Goal: Transaction & Acquisition: Download file/media

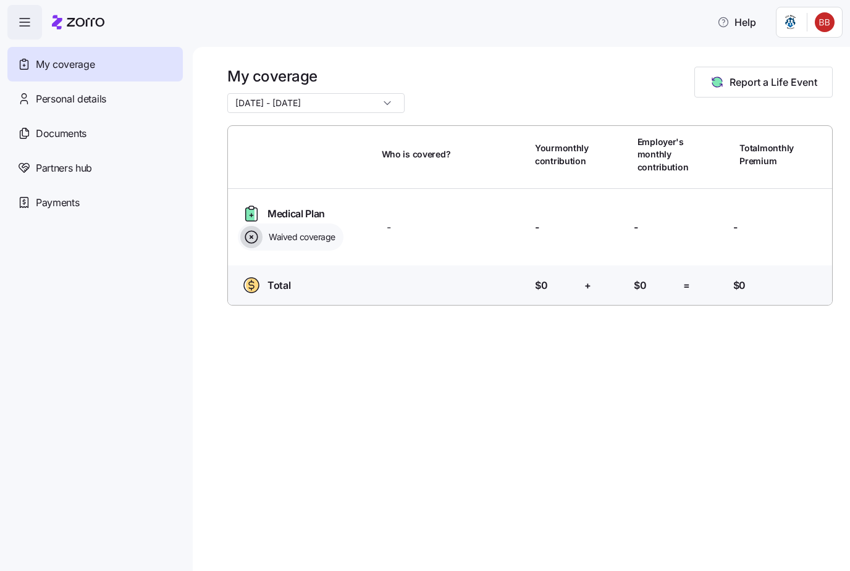
click at [61, 132] on span "Documents" at bounding box center [61, 133] width 51 height 15
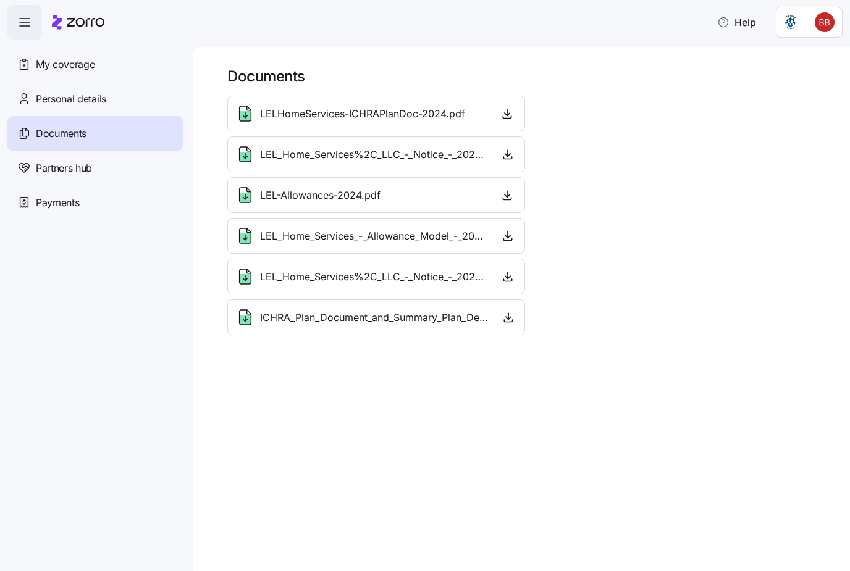
click at [512, 114] on icon "button" at bounding box center [507, 113] width 12 height 12
